Goal: Transaction & Acquisition: Purchase product/service

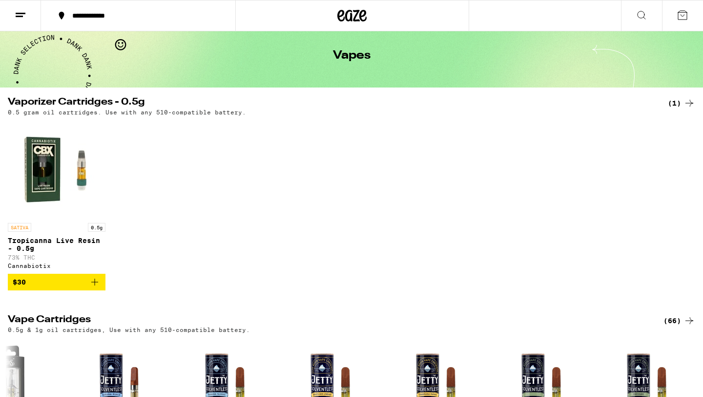
scroll to position [54, 0]
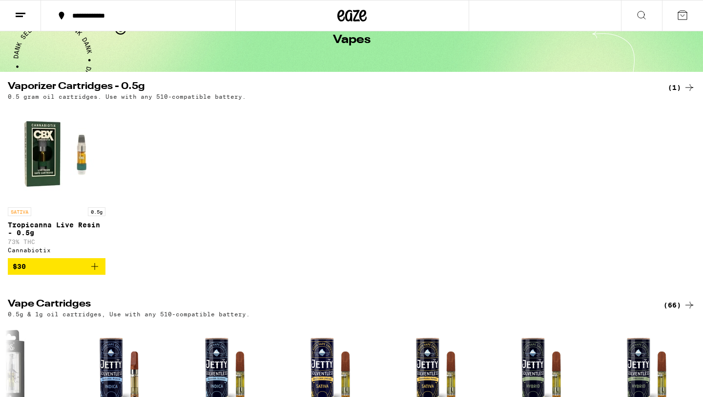
click at [46, 152] on img "Open page for Tropicanna Live Resin - 0.5g from Cannabiotix" at bounding box center [57, 153] width 98 height 98
click at [682, 86] on div "(1)" at bounding box center [681, 88] width 27 height 12
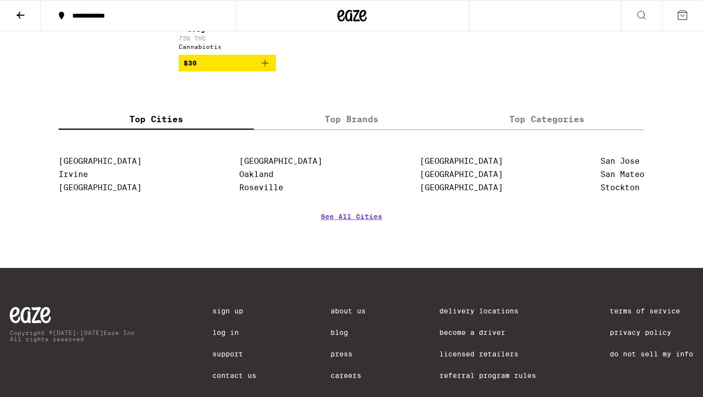
scroll to position [239, 0]
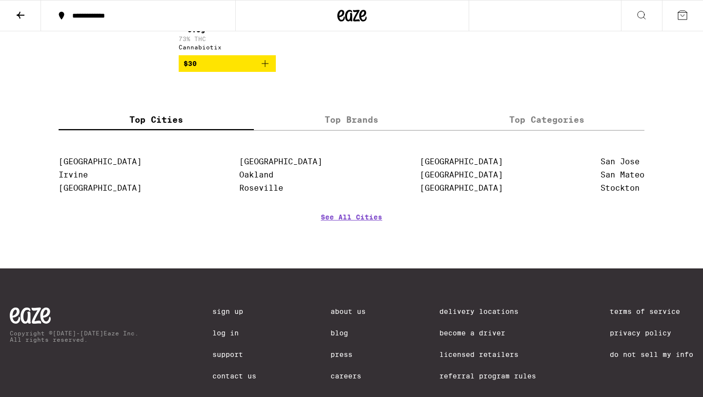
click at [335, 130] on label "Top Brands" at bounding box center [351, 119] width 195 height 21
click at [0, 0] on input "Top Brands" at bounding box center [0, 0] width 0 height 0
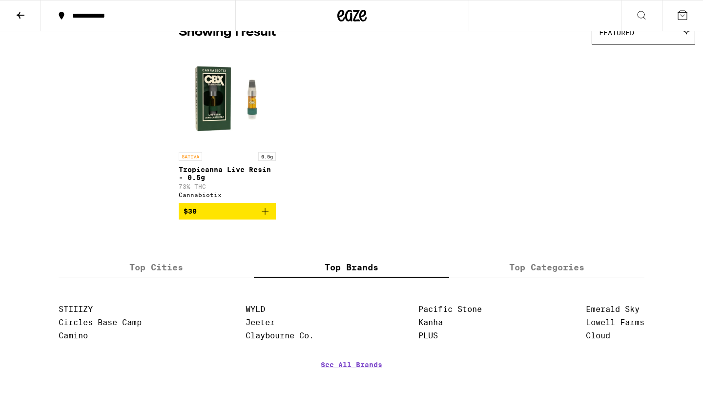
scroll to position [93, 0]
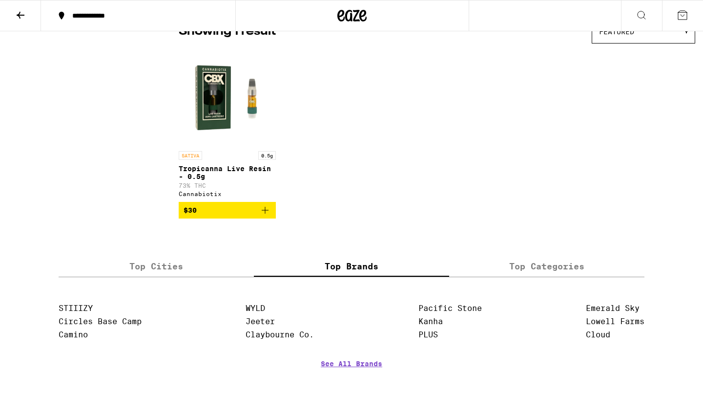
click at [18, 21] on button at bounding box center [20, 15] width 41 height 31
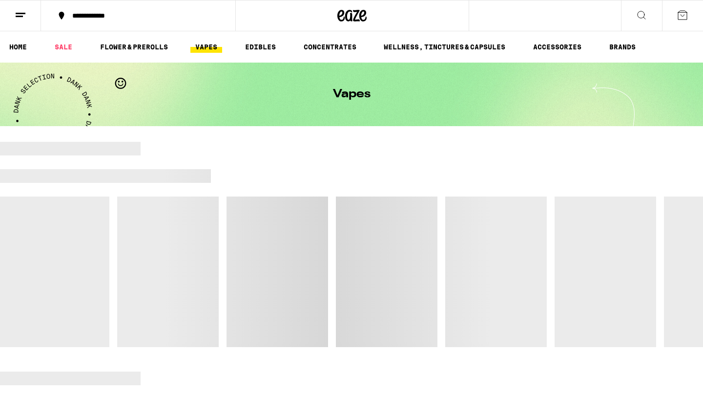
click at [558, 39] on ul "HOME SALE FLOWER & PREROLLS VAPES EDIBLES CONCENTRATES WELLNESS, TINCTURES & CA…" at bounding box center [351, 46] width 703 height 31
click at [557, 50] on link "ACCESSORIES" at bounding box center [557, 47] width 58 height 12
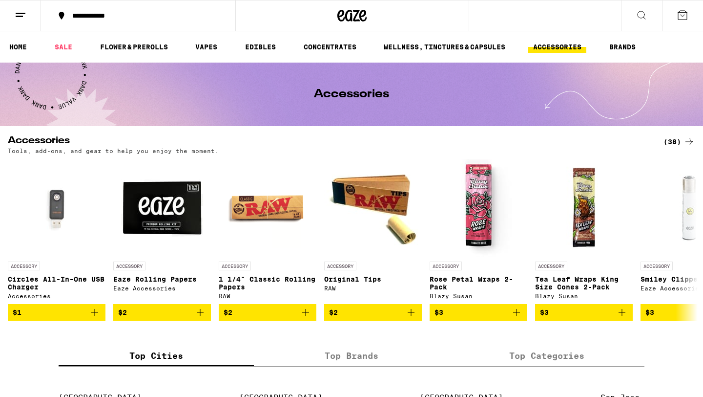
click at [24, 14] on icon at bounding box center [21, 15] width 12 height 12
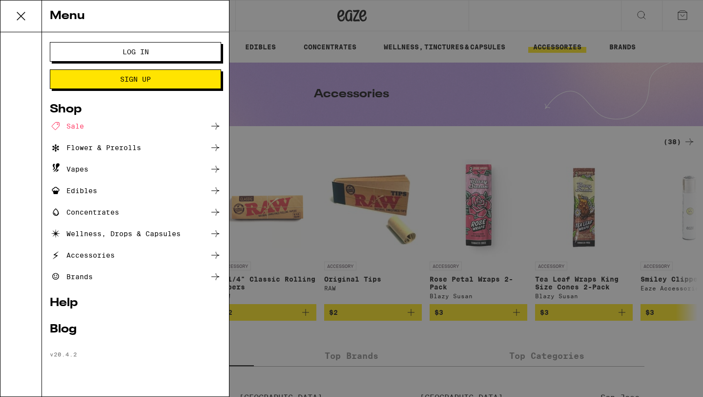
click at [15, 18] on icon at bounding box center [21, 16] width 20 height 20
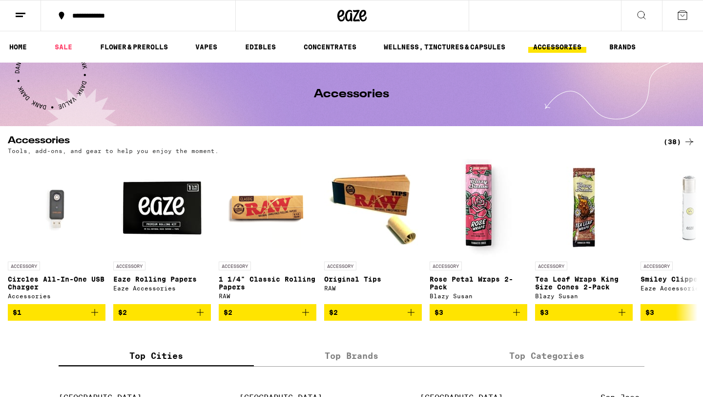
click at [643, 13] on icon at bounding box center [642, 15] width 12 height 12
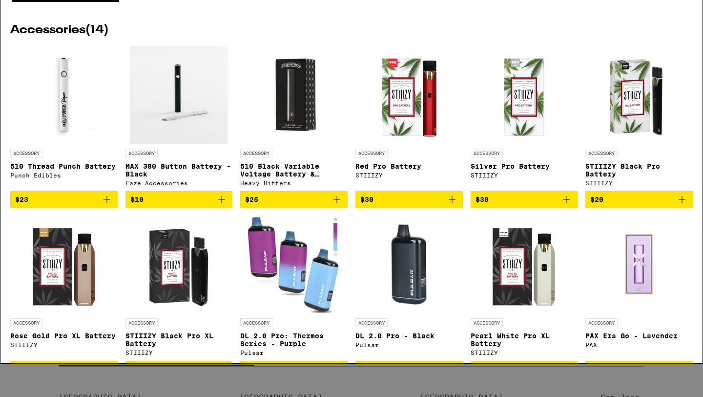
scroll to position [564, 0]
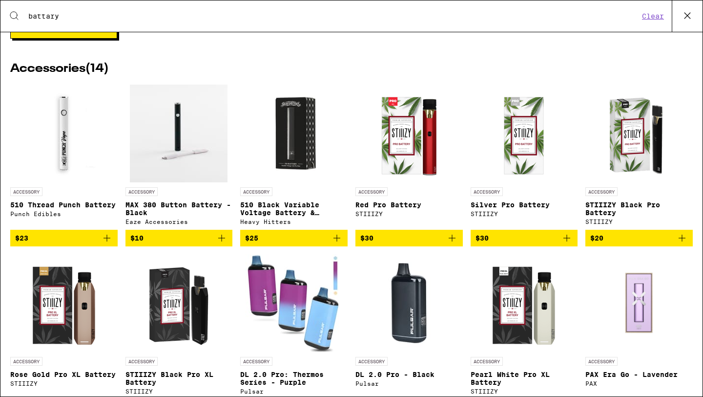
type input "battary"
click at [92, 158] on img "Open page for 510 Thread Punch Battery from Punch Edibles" at bounding box center [64, 133] width 98 height 98
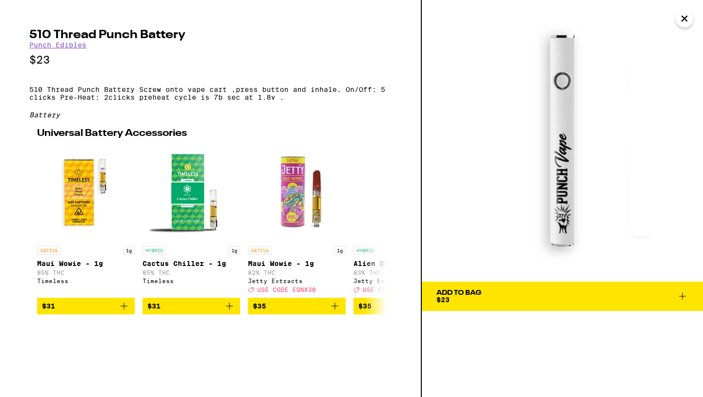
click at [689, 17] on icon "Close" at bounding box center [685, 18] width 12 height 15
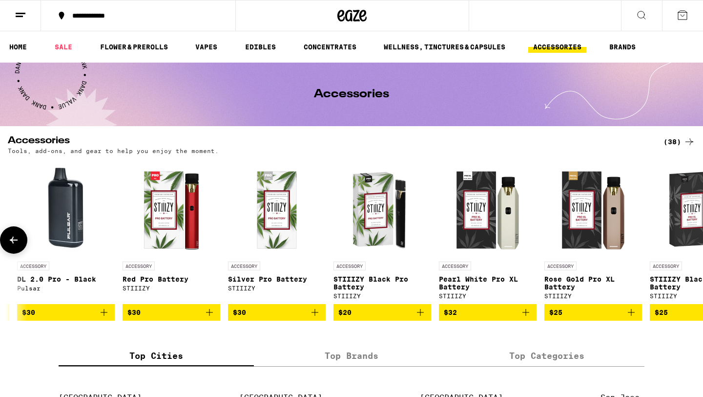
scroll to position [0, 3320]
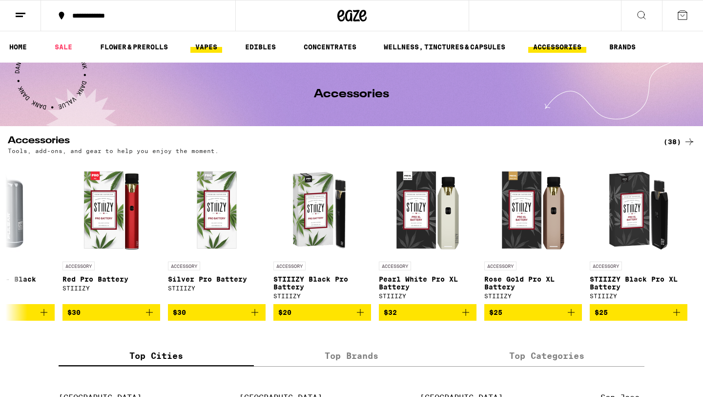
click at [199, 46] on link "VAPES" at bounding box center [206, 47] width 32 height 12
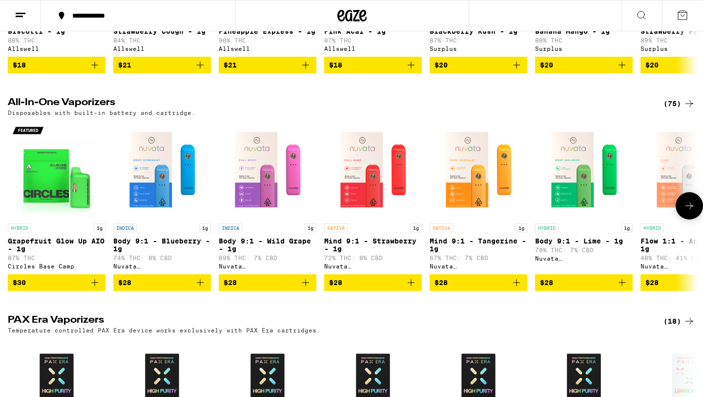
scroll to position [467, 0]
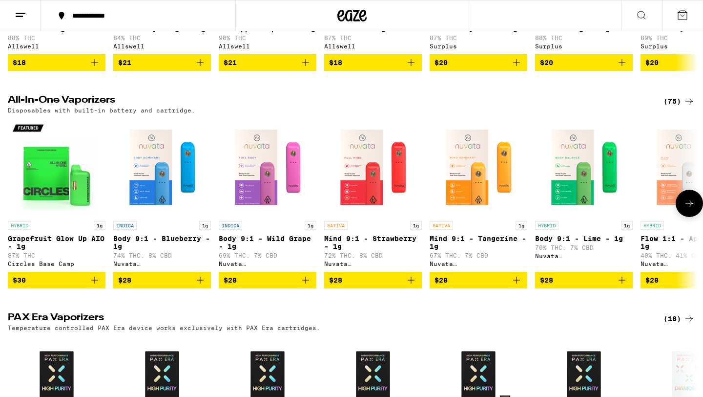
click at [689, 209] on icon at bounding box center [690, 203] width 12 height 12
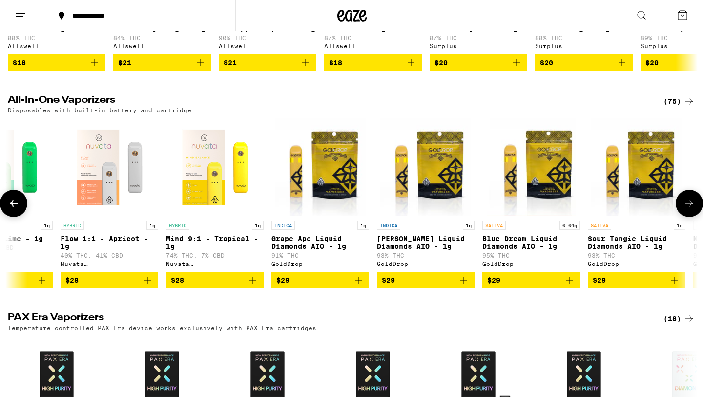
scroll to position [0, 581]
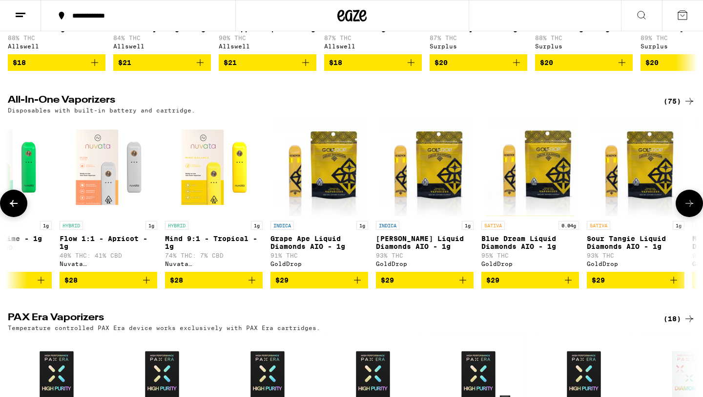
click at [690, 209] on icon at bounding box center [690, 203] width 12 height 12
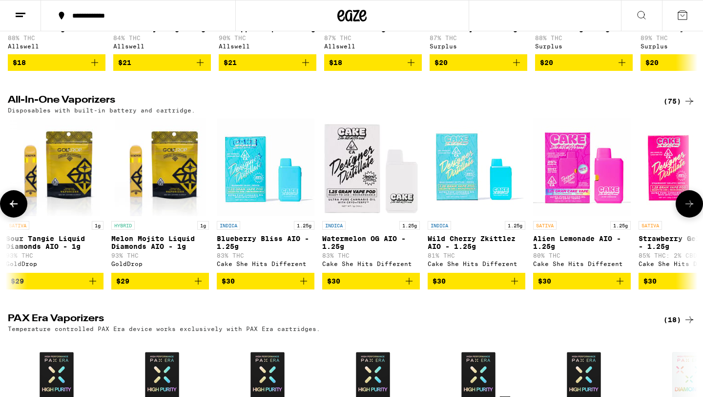
click at [690, 209] on icon at bounding box center [690, 204] width 12 height 12
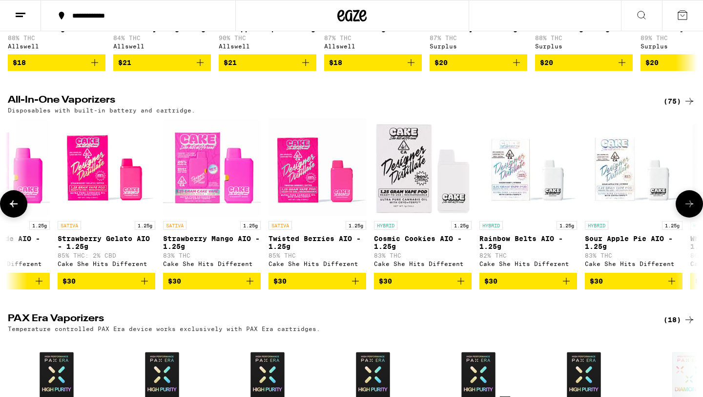
click at [690, 209] on icon at bounding box center [690, 204] width 12 height 12
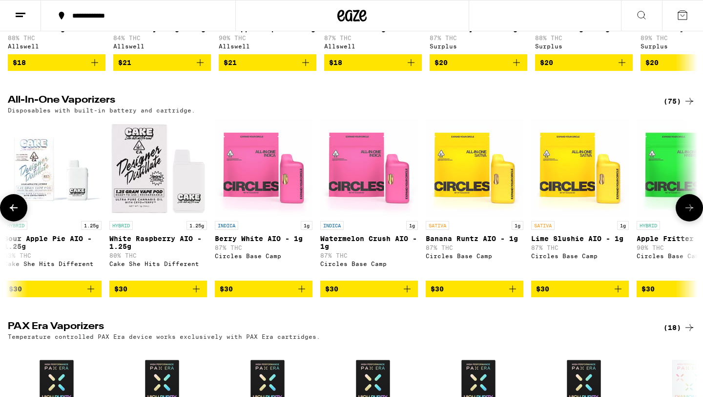
click at [690, 213] on icon at bounding box center [690, 208] width 12 height 12
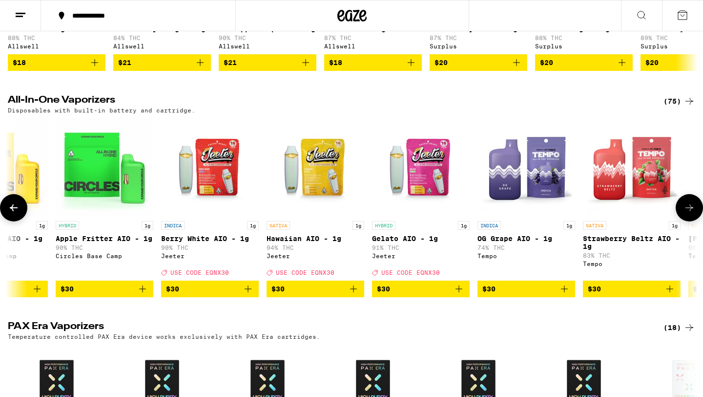
click at [690, 213] on icon at bounding box center [690, 208] width 12 height 12
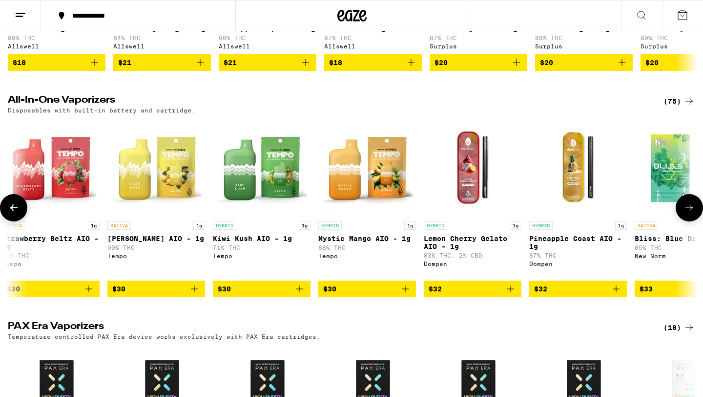
click at [690, 213] on icon at bounding box center [690, 208] width 12 height 12
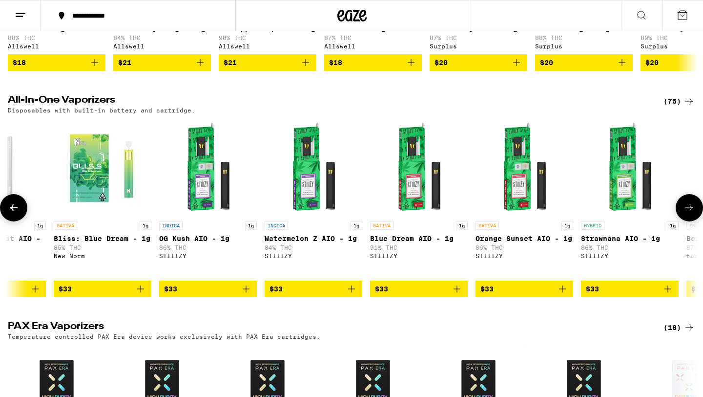
click at [690, 213] on icon at bounding box center [690, 208] width 12 height 12
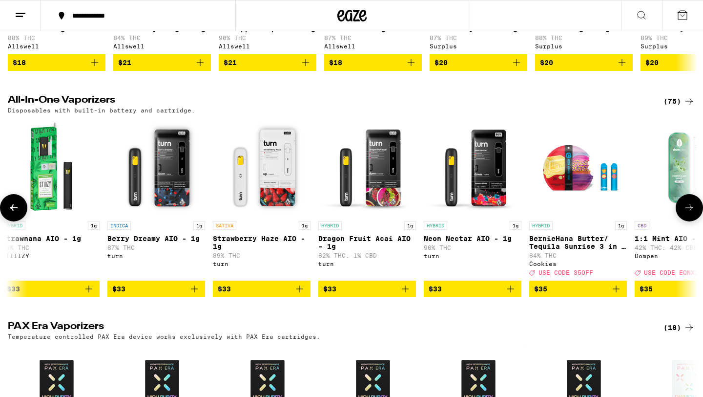
scroll to position [0, 4649]
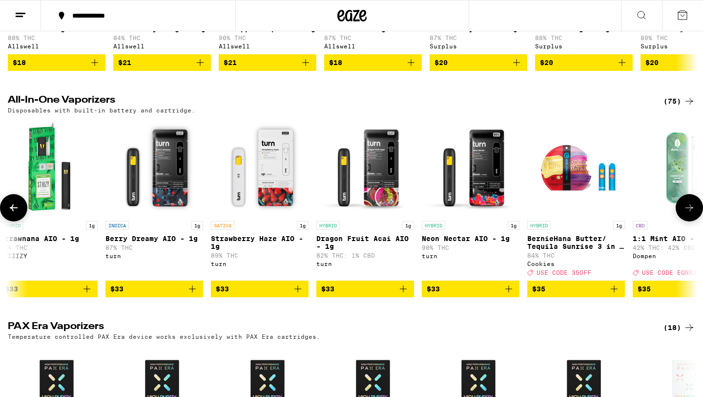
click at [690, 213] on icon at bounding box center [690, 208] width 12 height 12
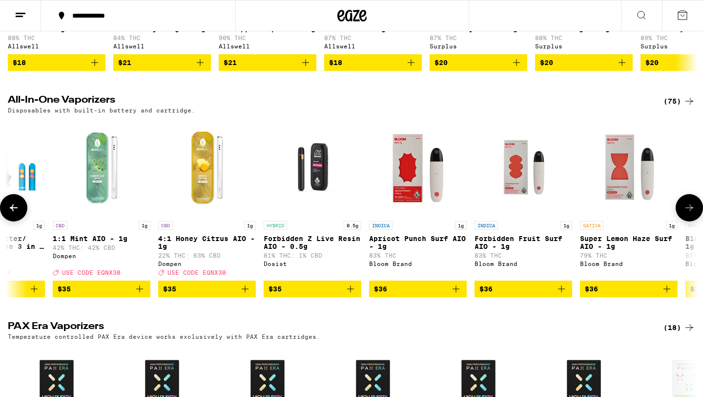
scroll to position [0, 5230]
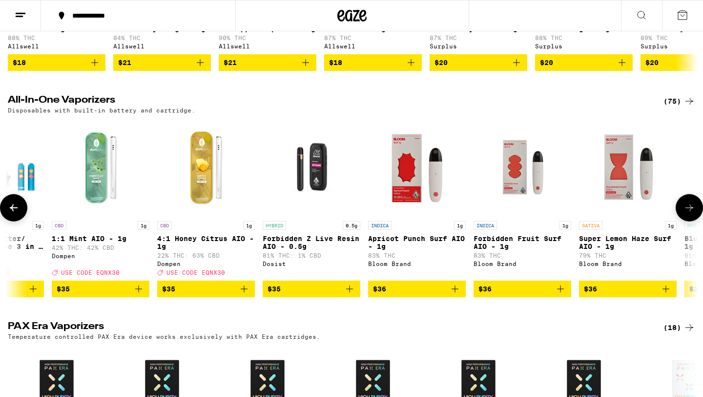
click at [690, 211] on icon at bounding box center [690, 207] width 8 height 7
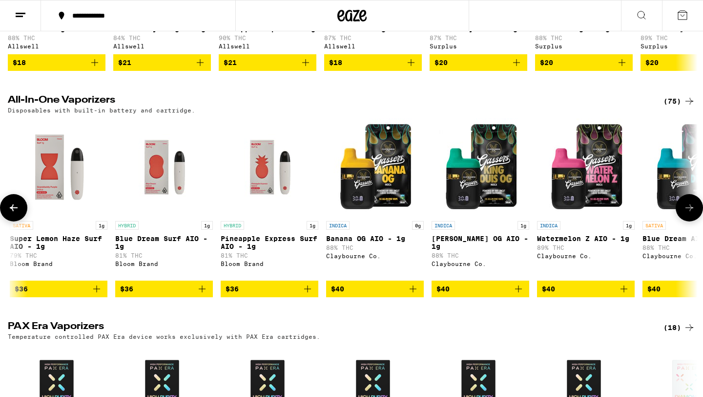
scroll to position [0, 5811]
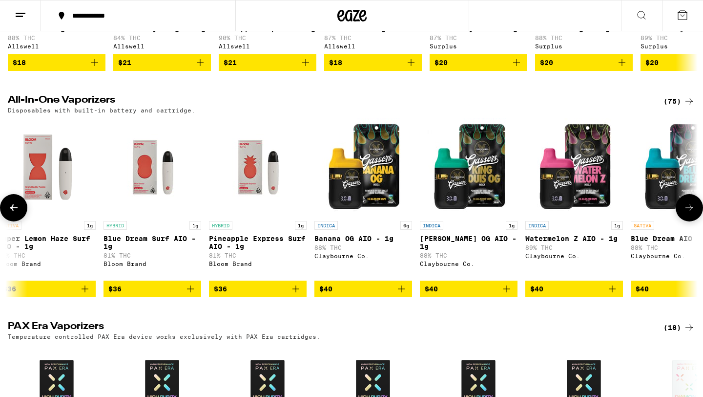
click at [688, 213] on icon at bounding box center [690, 208] width 12 height 12
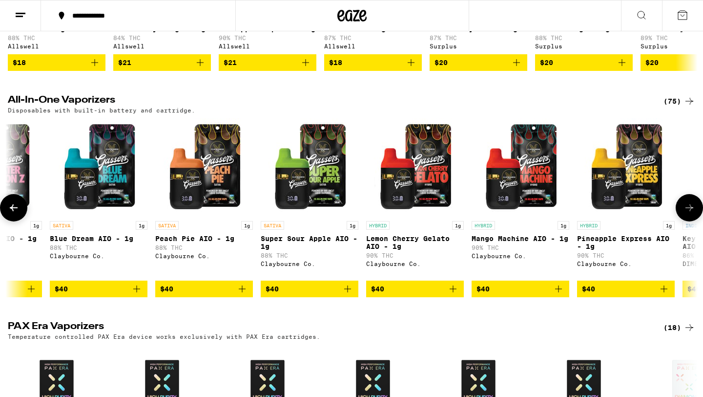
click at [688, 213] on icon at bounding box center [690, 208] width 12 height 12
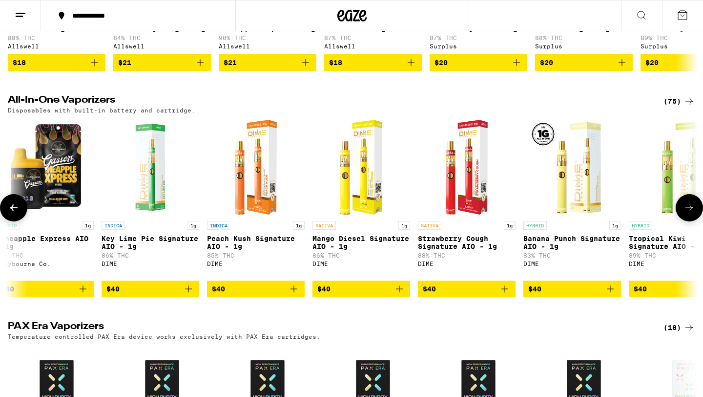
click at [688, 213] on icon at bounding box center [690, 208] width 12 height 12
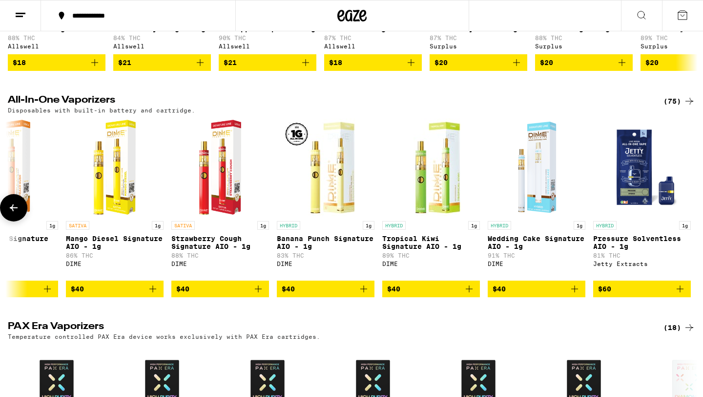
scroll to position [0, 7223]
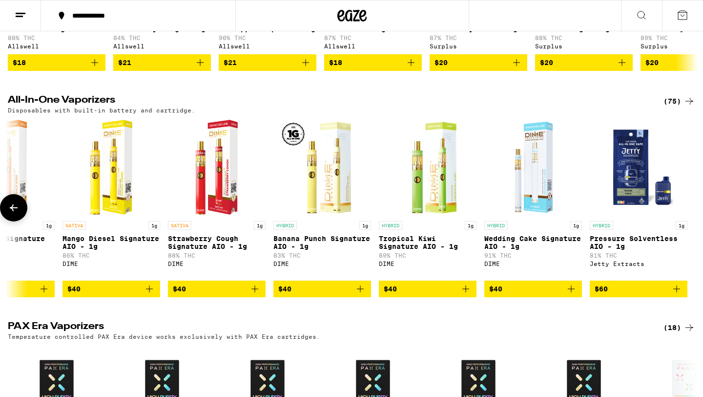
click at [688, 221] on div at bounding box center [689, 207] width 27 height 27
click at [13, 211] on icon at bounding box center [14, 207] width 8 height 7
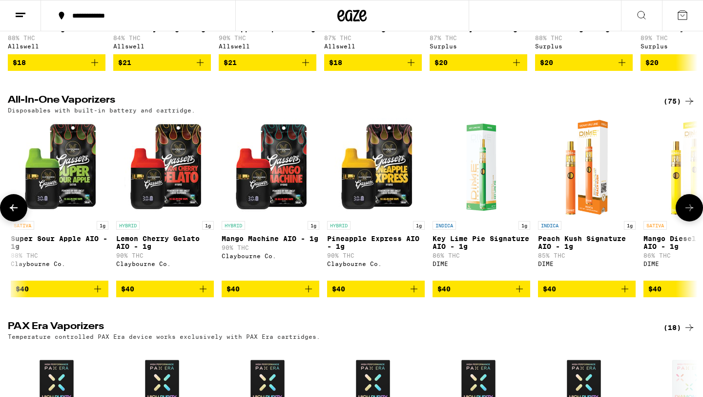
click at [13, 211] on icon at bounding box center [14, 207] width 8 height 7
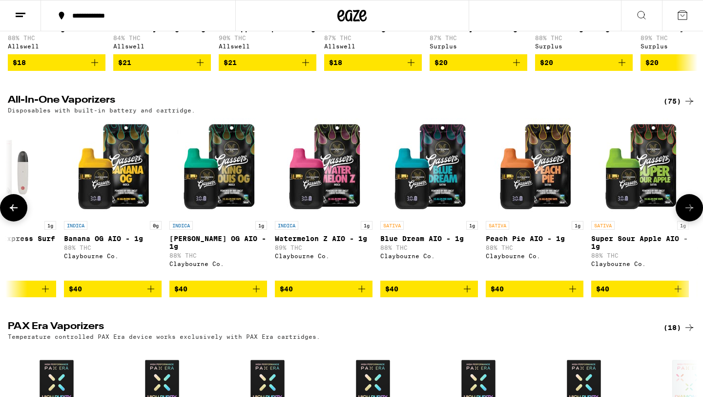
click at [13, 211] on icon at bounding box center [14, 207] width 8 height 7
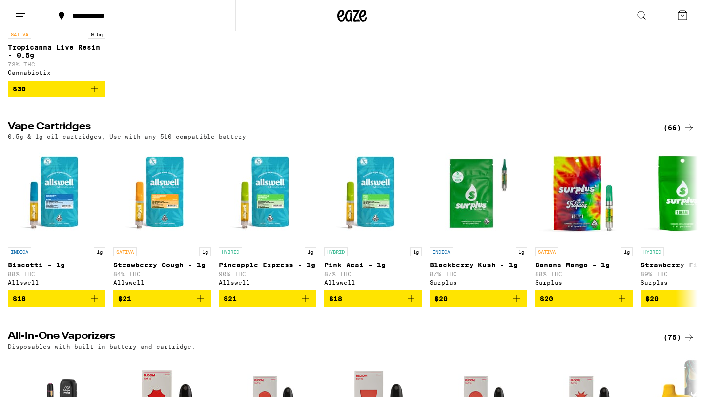
scroll to position [0, 0]
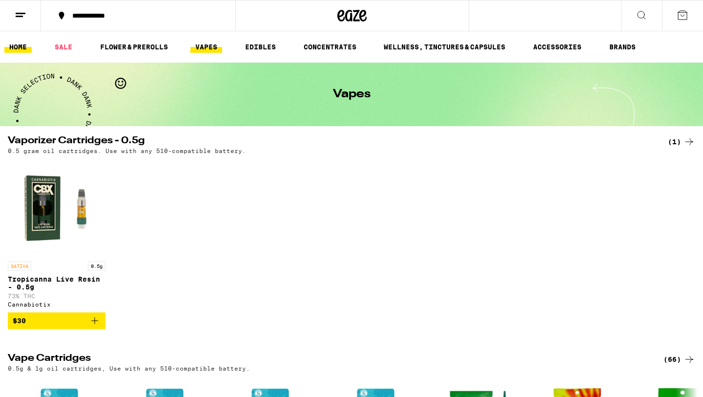
click at [18, 42] on link "HOME" at bounding box center [17, 47] width 27 height 12
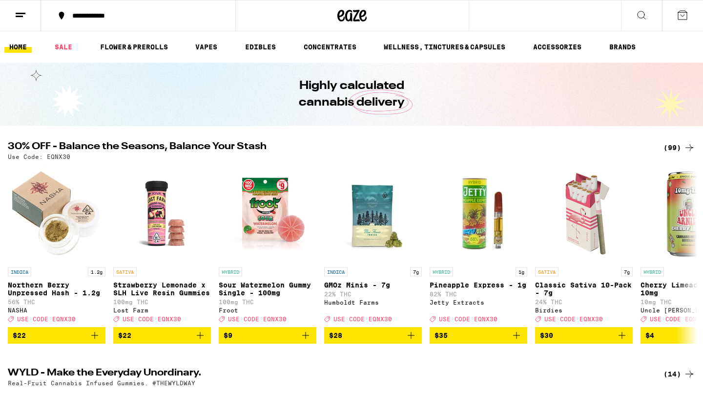
click at [14, 12] on button at bounding box center [20, 15] width 41 height 31
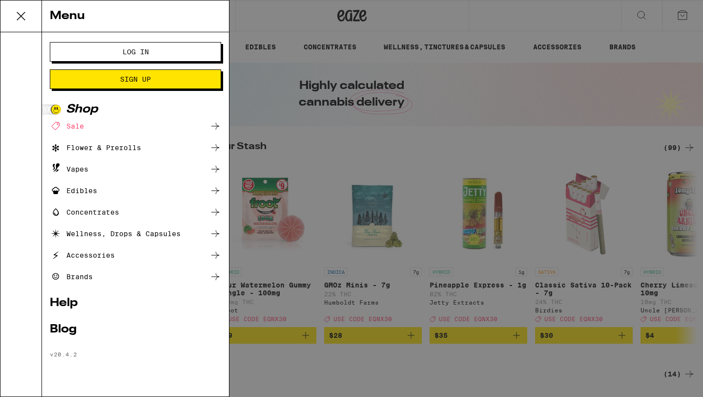
click at [18, 14] on icon at bounding box center [21, 16] width 20 height 20
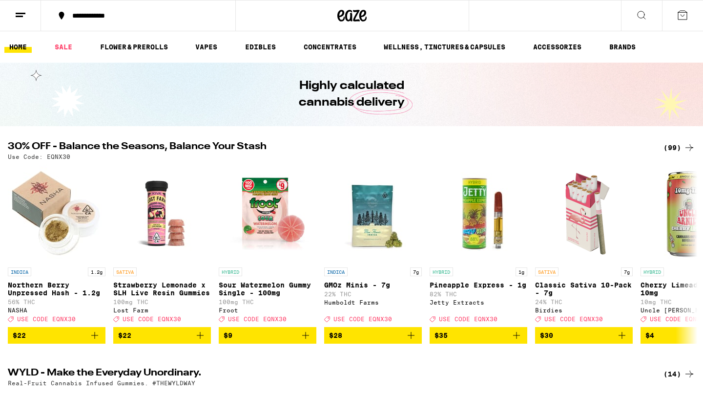
click at [19, 16] on line at bounding box center [19, 16] width 7 height 0
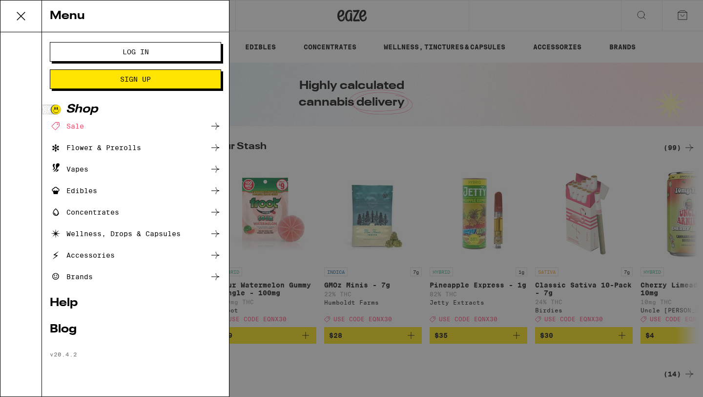
click at [85, 167] on div "Vapes" at bounding box center [69, 169] width 39 height 12
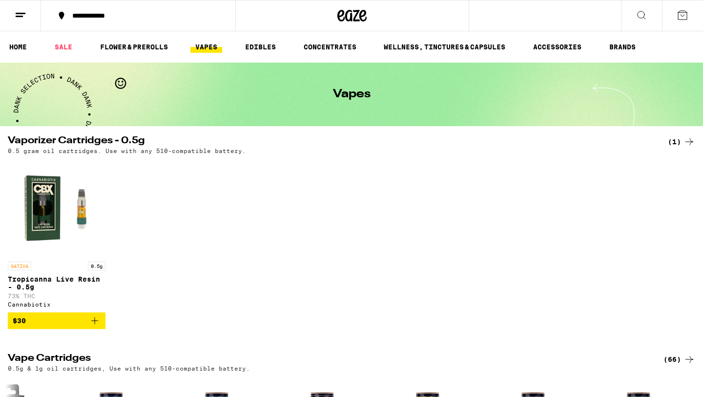
click at [25, 18] on icon at bounding box center [21, 15] width 12 height 12
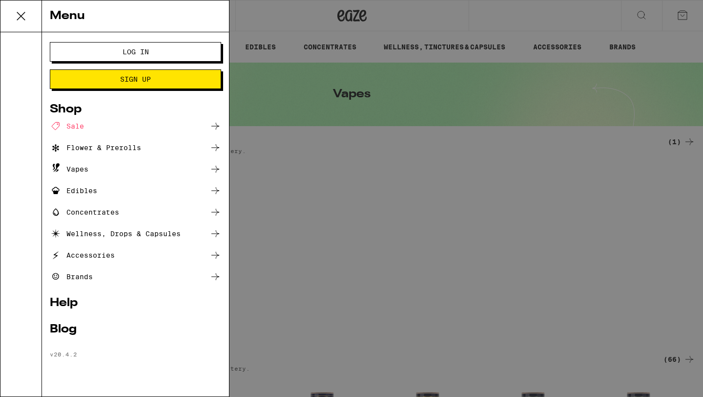
click at [74, 123] on div "Sale" at bounding box center [67, 126] width 34 height 12
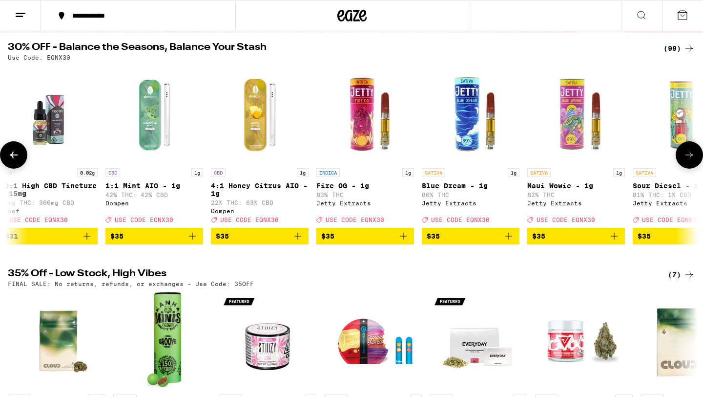
scroll to position [0, 6440]
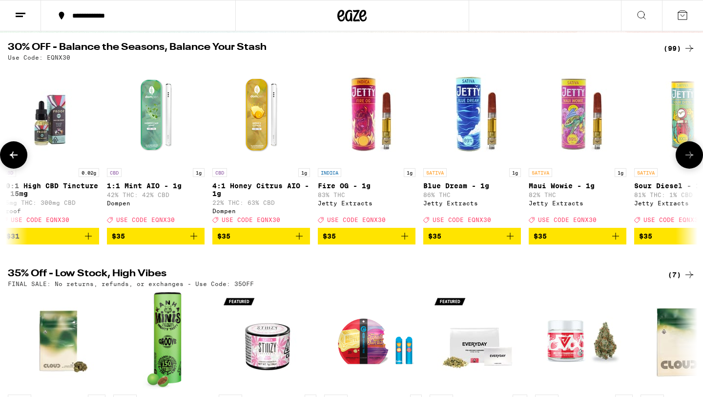
click at [460, 115] on img "Open page for Blue Dream - 1g from Jetty Extracts" at bounding box center [472, 114] width 98 height 98
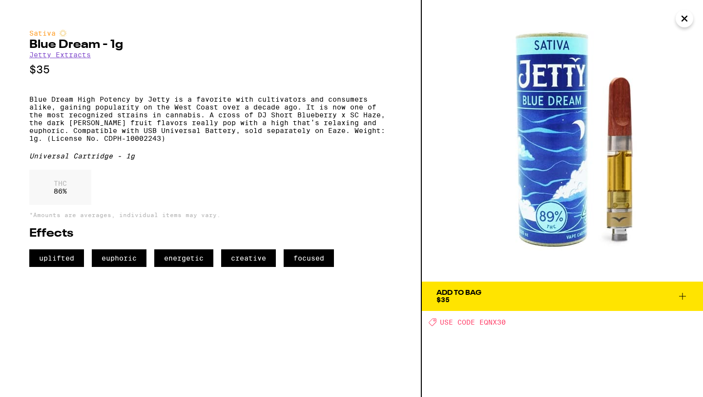
click at [72, 58] on link "Jetty Extracts" at bounding box center [60, 55] width 62 height 8
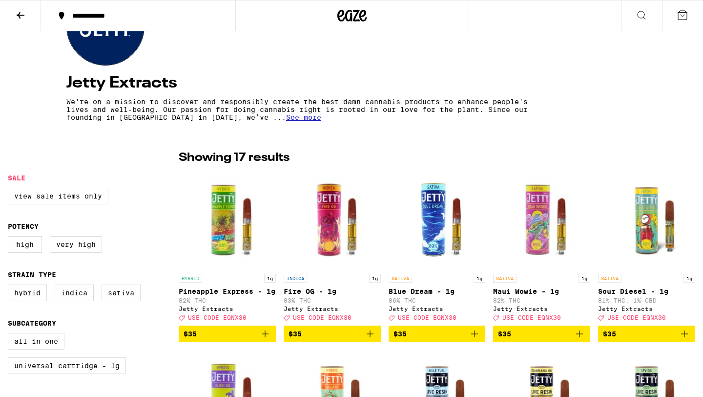
scroll to position [170, 0]
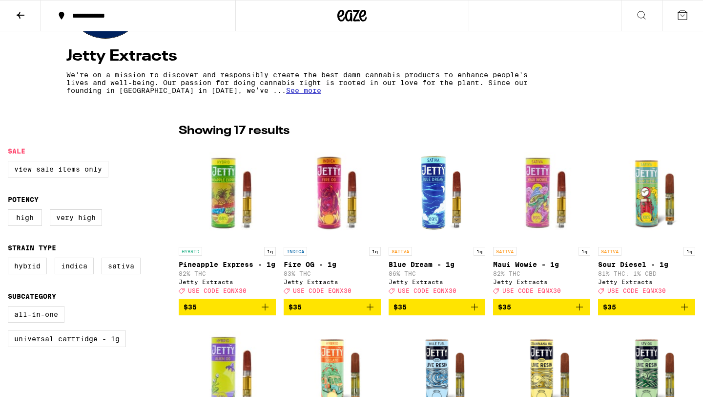
click at [434, 193] on img "Open page for Blue Dream - 1g from Jetty Extracts" at bounding box center [437, 193] width 97 height 98
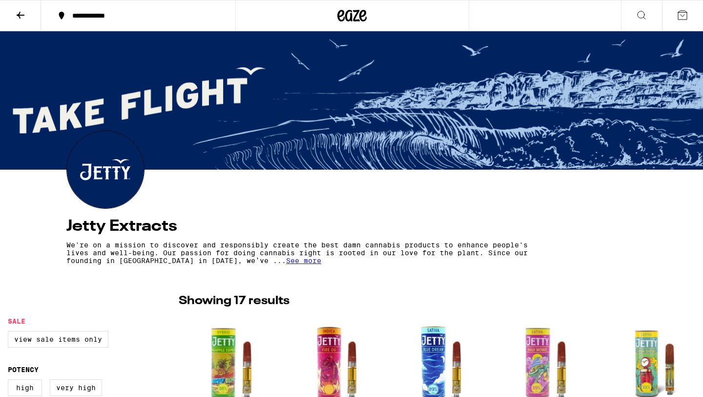
click at [18, 16] on icon at bounding box center [21, 15] width 12 height 12
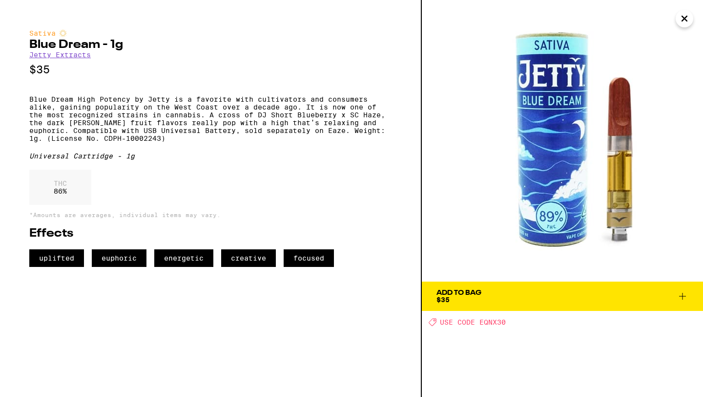
click at [687, 20] on icon "Close" at bounding box center [685, 18] width 12 height 15
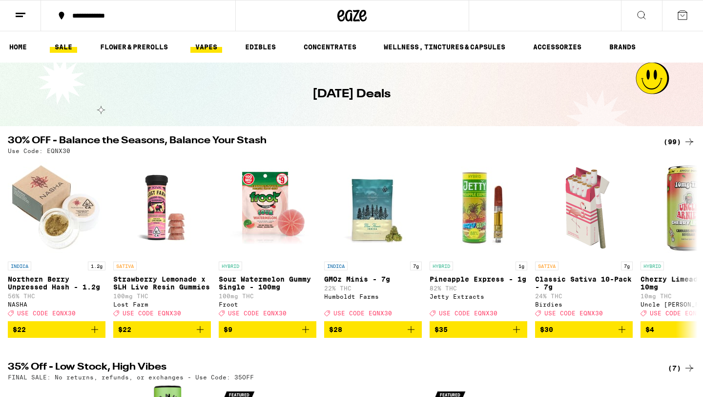
click at [214, 46] on link "VAPES" at bounding box center [206, 47] width 32 height 12
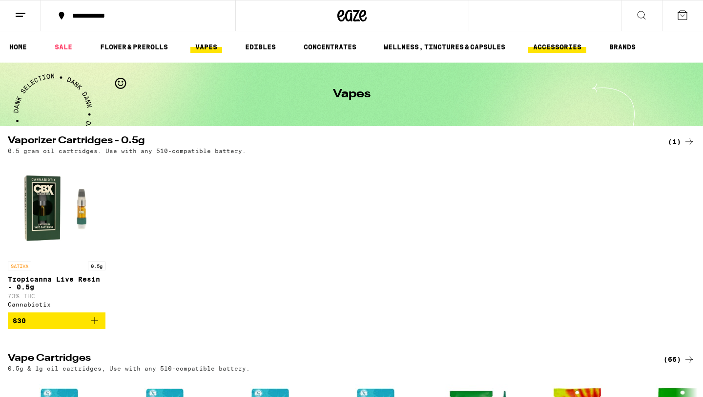
click at [573, 46] on link "ACCESSORIES" at bounding box center [557, 47] width 58 height 12
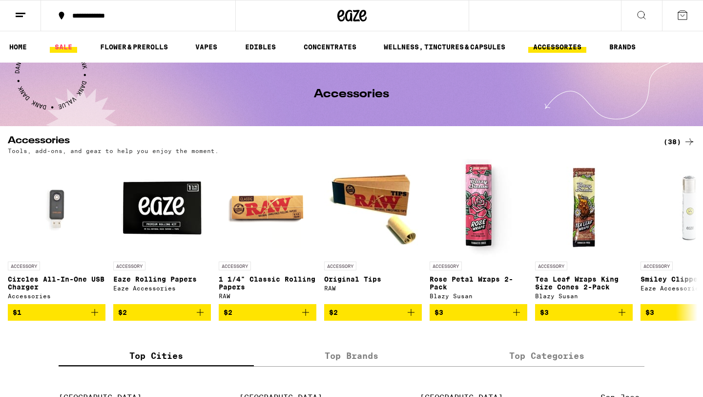
click at [55, 45] on link "SALE" at bounding box center [63, 47] width 27 height 12
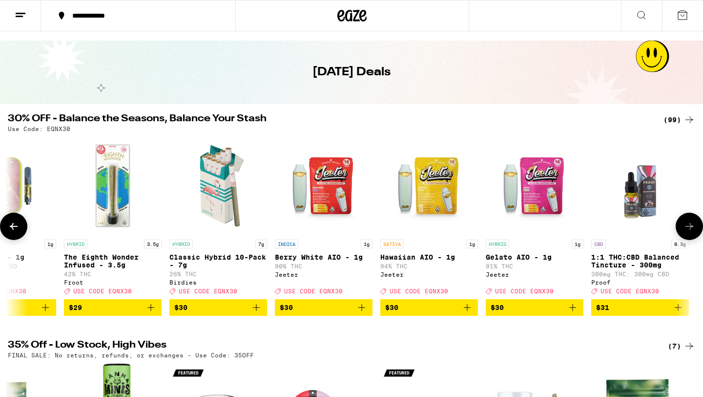
scroll to position [0, 5745]
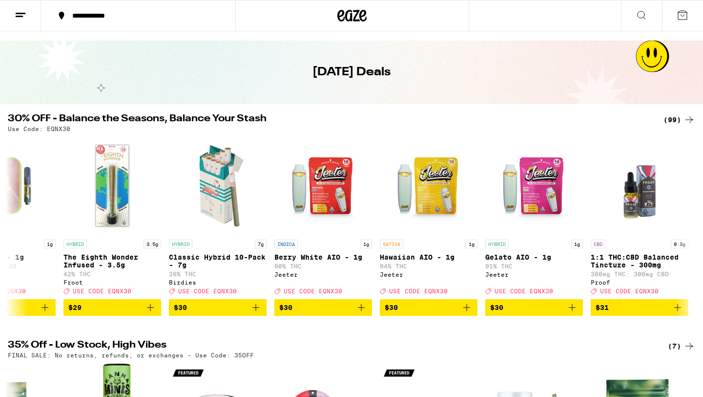
click at [361, 135] on div "30% OFF - Balance the Seasons, Balance Your Stash (99) Use Code: EQNX30 INDICA …" at bounding box center [351, 215] width 703 height 202
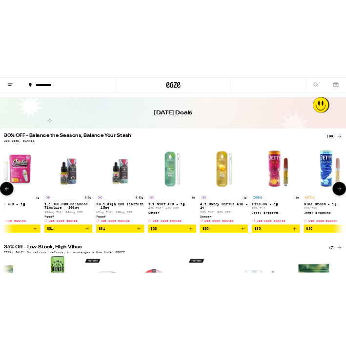
scroll to position [0, 6247]
